Goal: Check status: Check status

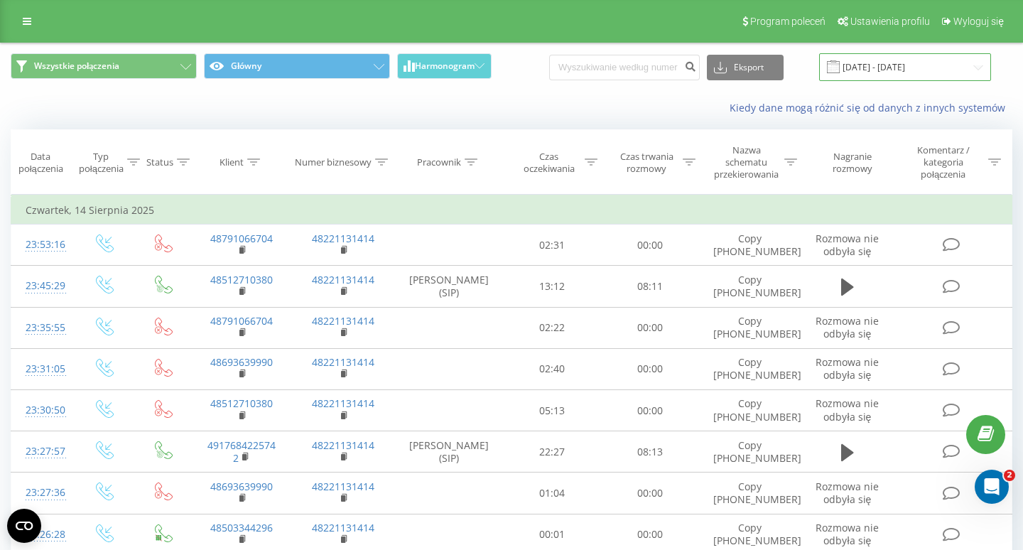
click at [911, 54] on input "[DATE] - [DATE]" at bounding box center [905, 67] width 172 height 28
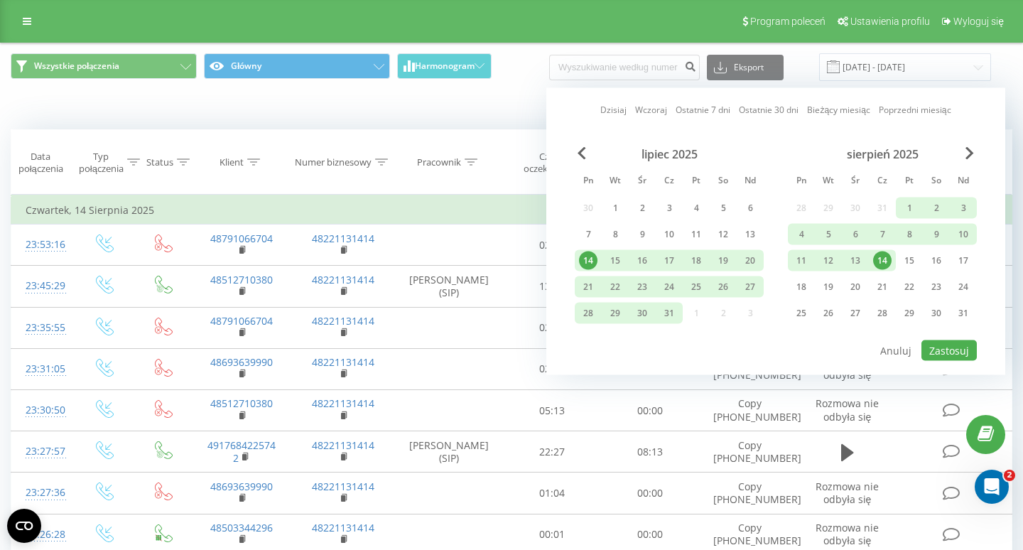
click at [969, 160] on div "sierpień 2025" at bounding box center [882, 154] width 189 height 14
click at [962, 147] on div "sierpień 2025" at bounding box center [882, 154] width 189 height 14
click at [968, 150] on span "Next Month" at bounding box center [970, 153] width 9 height 13
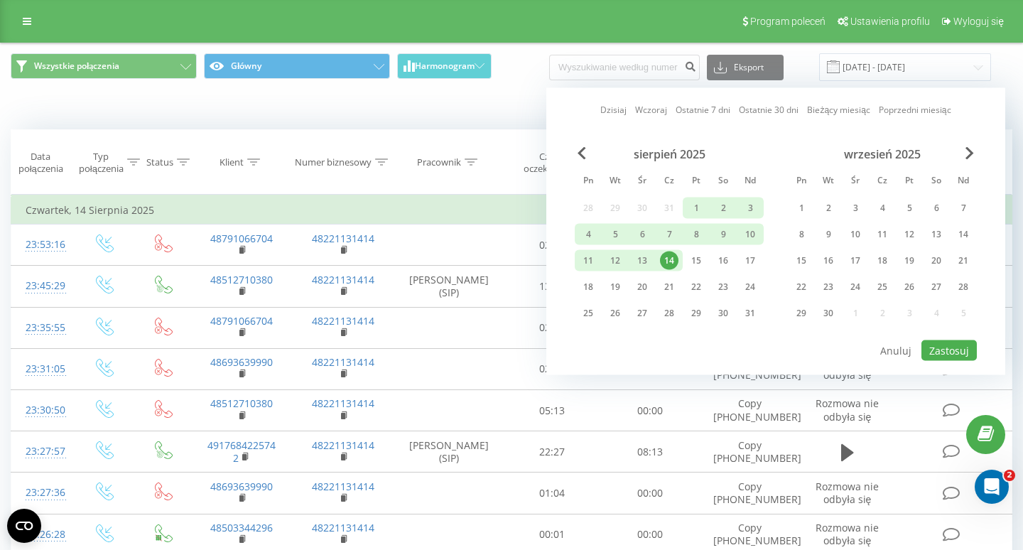
click at [672, 256] on div "14" at bounding box center [669, 261] width 18 height 18
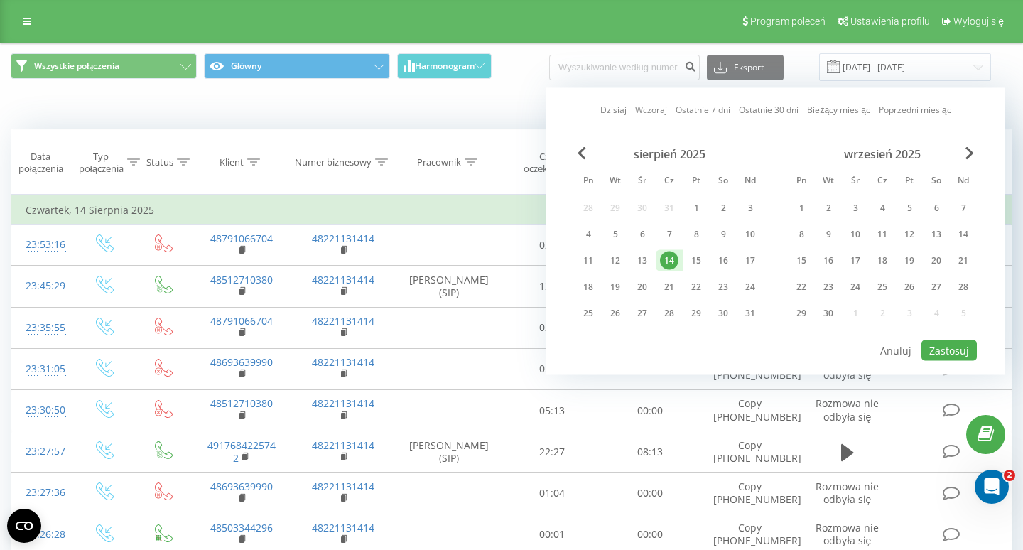
drag, startPoint x: 672, startPoint y: 256, endPoint x: 682, endPoint y: 252, distance: 10.2
click at [682, 252] on div "14" at bounding box center [669, 260] width 27 height 21
click at [910, 267] on div "19" at bounding box center [909, 261] width 18 height 18
click at [956, 344] on button "Zastosuj" at bounding box center [949, 350] width 55 height 21
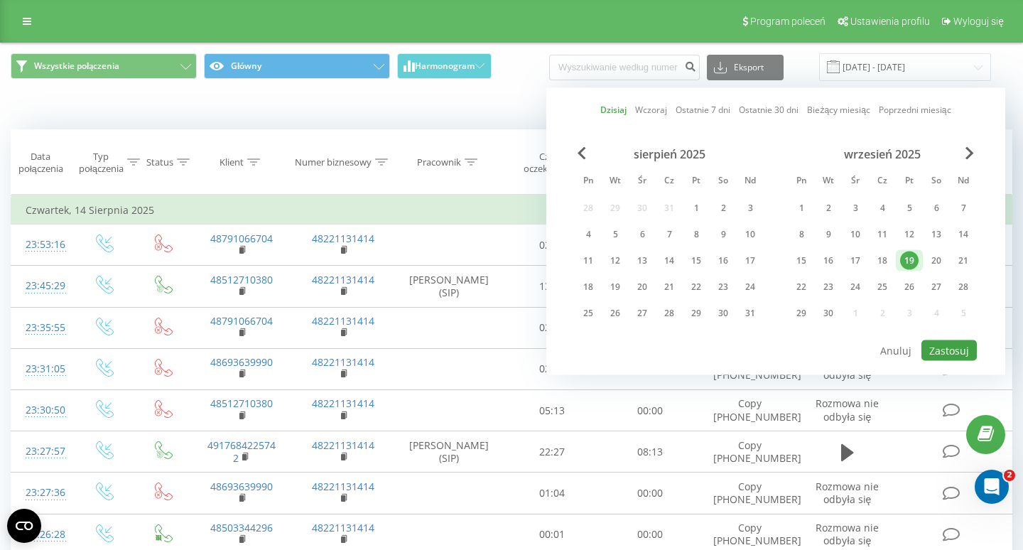
type input "[DATE] - [DATE]"
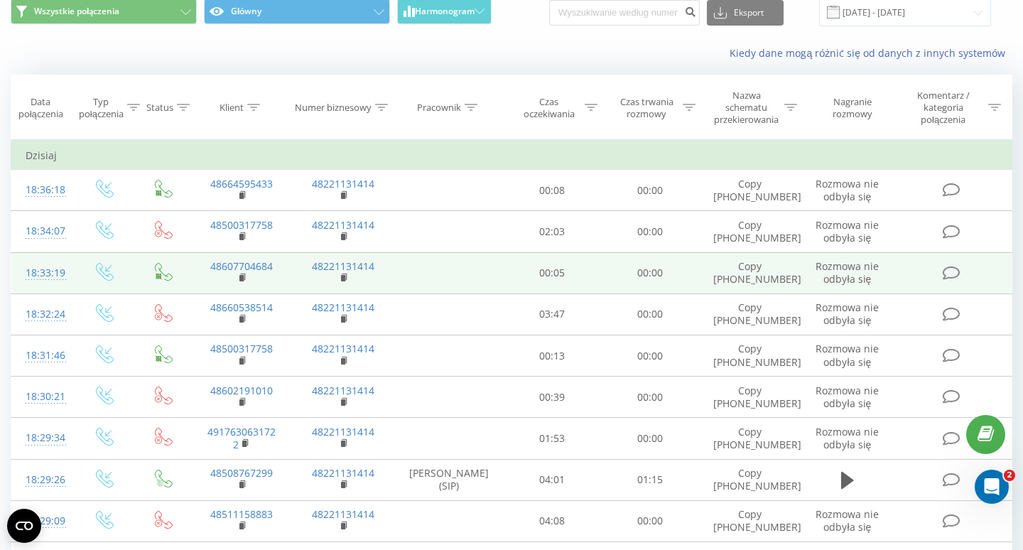
scroll to position [5, 0]
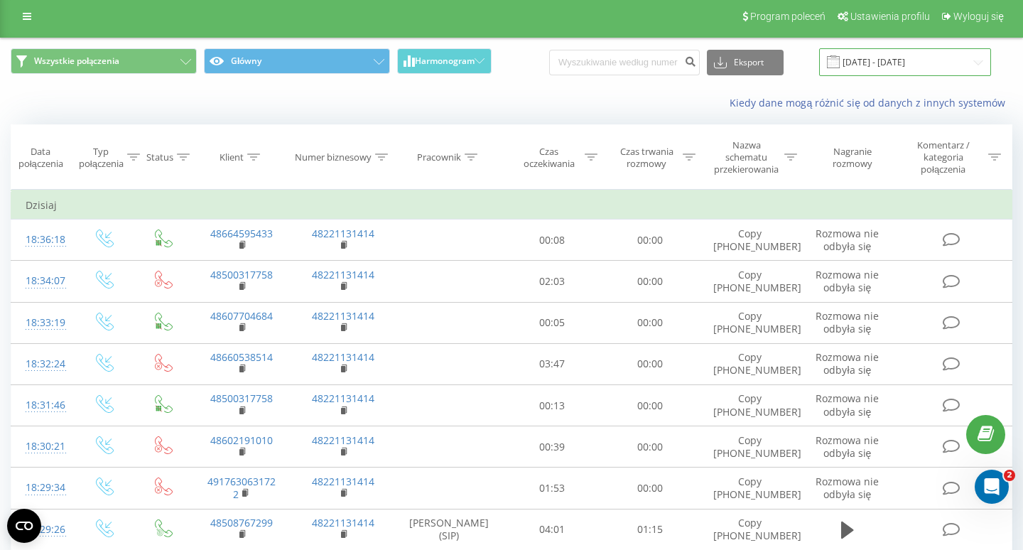
click at [916, 68] on input "[DATE] - [DATE]" at bounding box center [905, 62] width 172 height 28
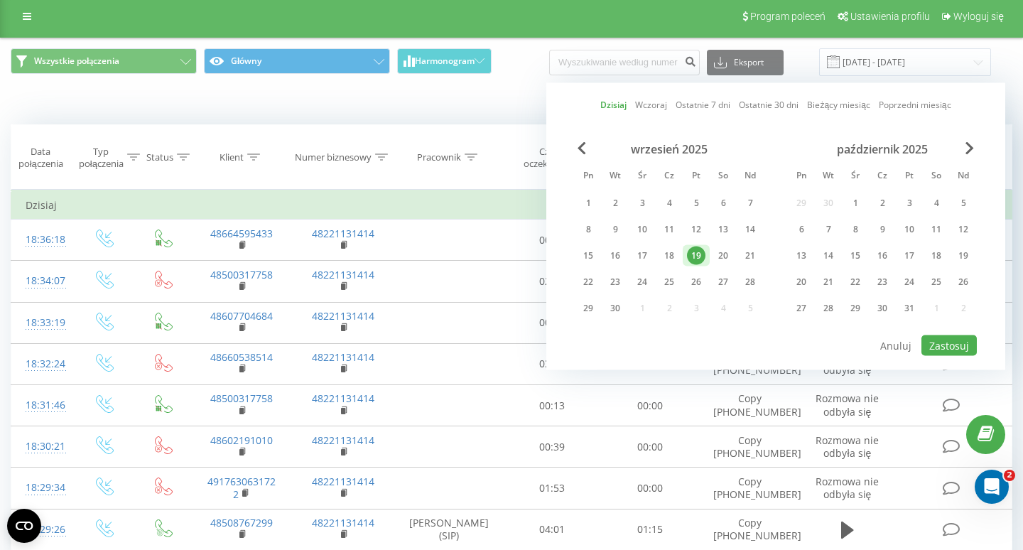
click at [706, 259] on div "19" at bounding box center [696, 255] width 27 height 21
click at [947, 344] on button "Zastosuj" at bounding box center [949, 345] width 55 height 21
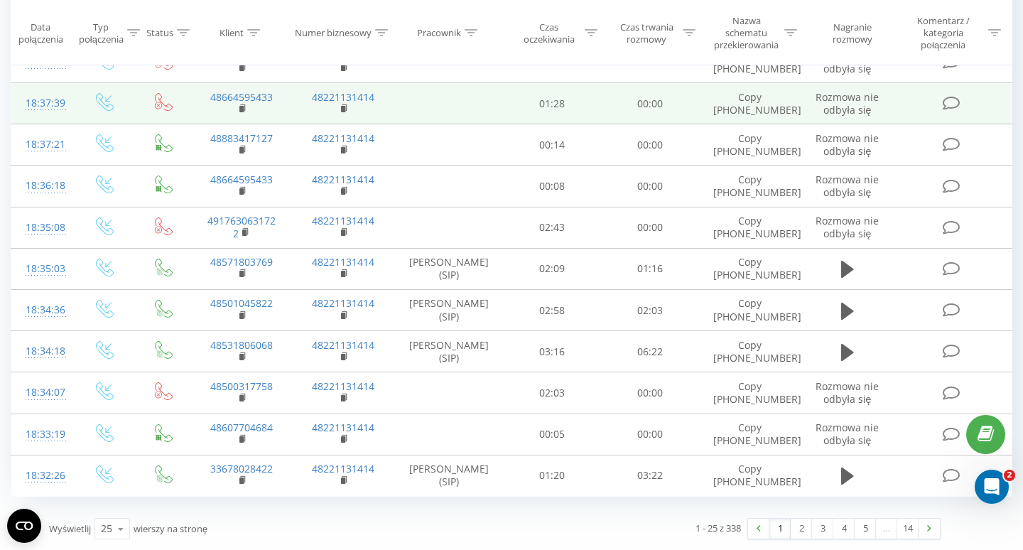
scroll to position [0, 0]
